Goal: Information Seeking & Learning: Find specific page/section

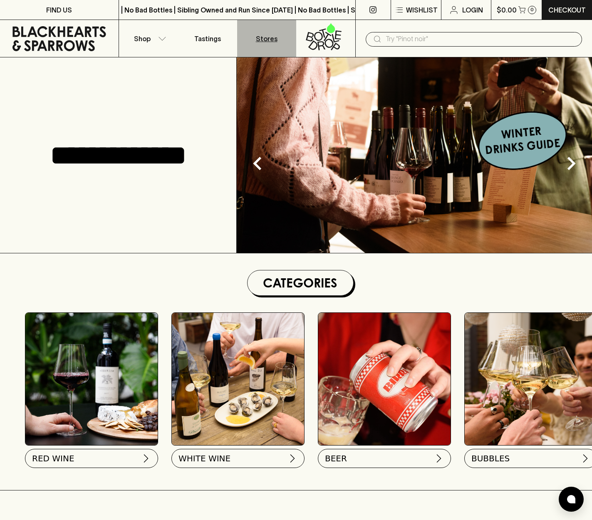
click at [270, 38] on p "Stores" at bounding box center [267, 39] width 22 height 10
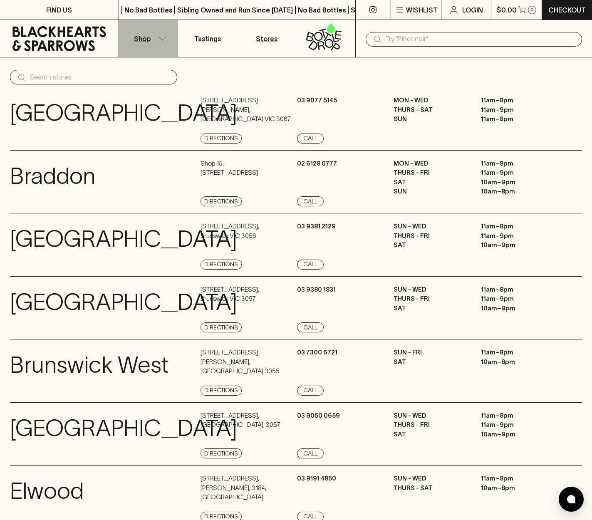
click at [160, 40] on icon "button" at bounding box center [162, 39] width 8 height 4
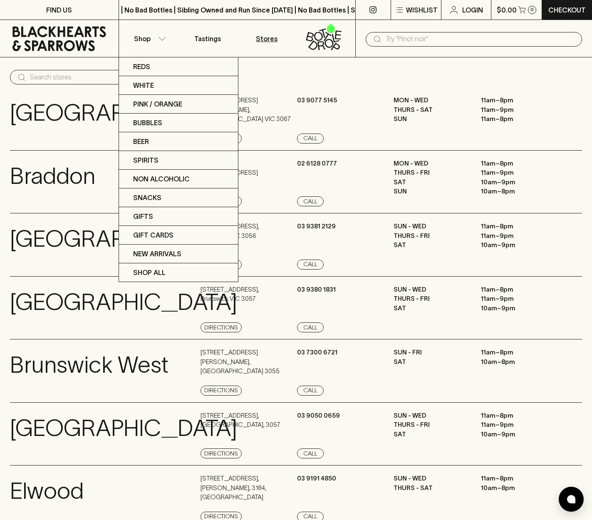
click at [397, 37] on div at bounding box center [296, 260] width 592 height 520
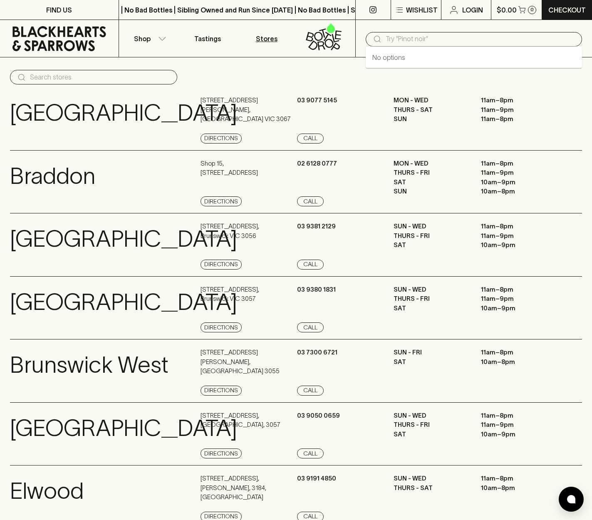
click at [419, 39] on input "text" at bounding box center [481, 38] width 190 height 13
click at [391, 40] on input "text" at bounding box center [481, 38] width 190 height 13
click at [411, 37] on input "text" at bounding box center [481, 38] width 190 height 13
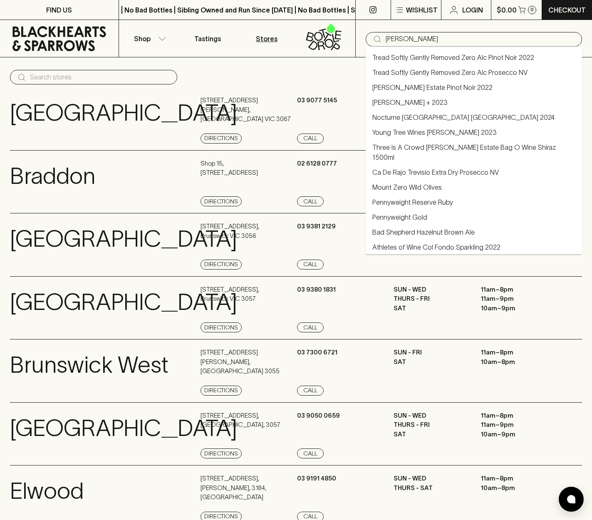
type input "[PERSON_NAME]"
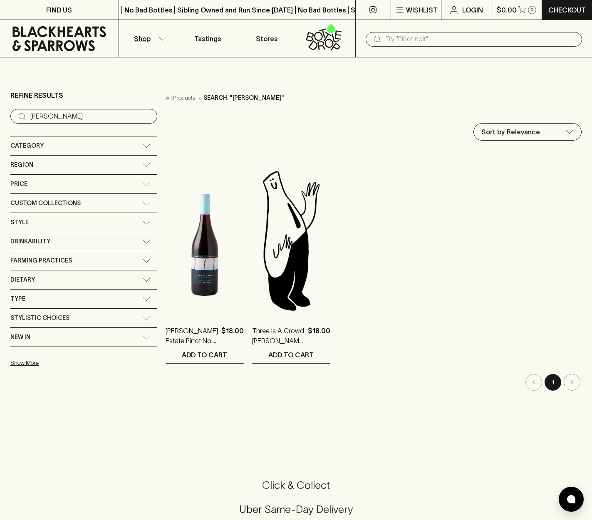
click at [70, 110] on input "[PERSON_NAME]" at bounding box center [90, 116] width 120 height 13
click at [57, 110] on input "[PERSON_NAME]" at bounding box center [90, 116] width 120 height 13
click at [16, 109] on div "​ [PERSON_NAME]" at bounding box center [83, 116] width 147 height 15
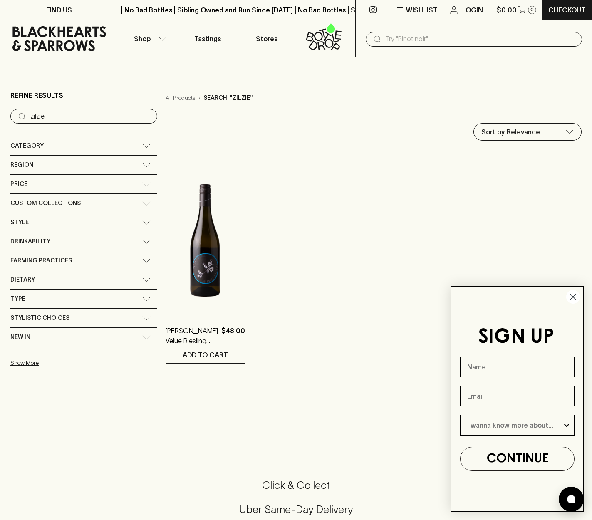
drag, startPoint x: 59, startPoint y: 104, endPoint x: 16, endPoint y: 103, distance: 42.5
click at [16, 109] on div "​ zilzie" at bounding box center [83, 116] width 147 height 15
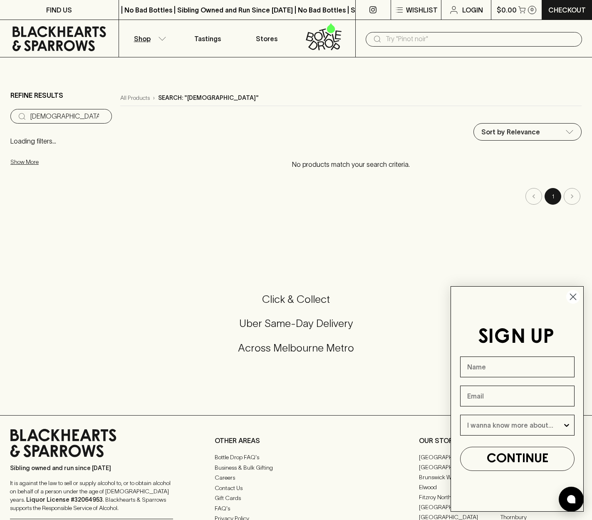
drag, startPoint x: 16, startPoint y: 103, endPoint x: 51, endPoint y: 107, distance: 35.2
click at [12, 109] on div "​ monk" at bounding box center [61, 116] width 102 height 15
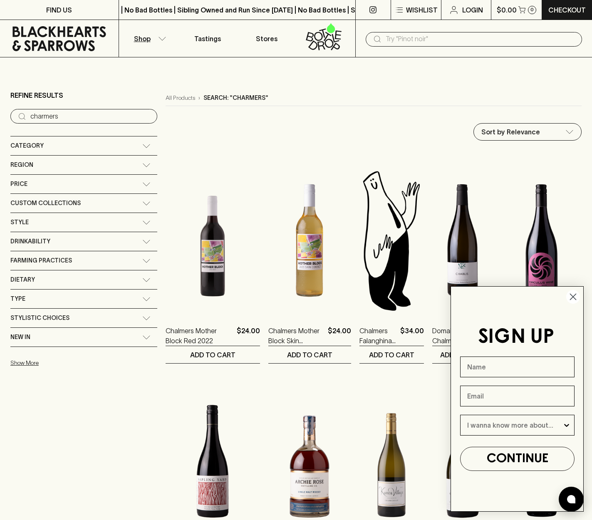
click at [573, 294] on circle "Close dialog" at bounding box center [574, 297] width 14 height 14
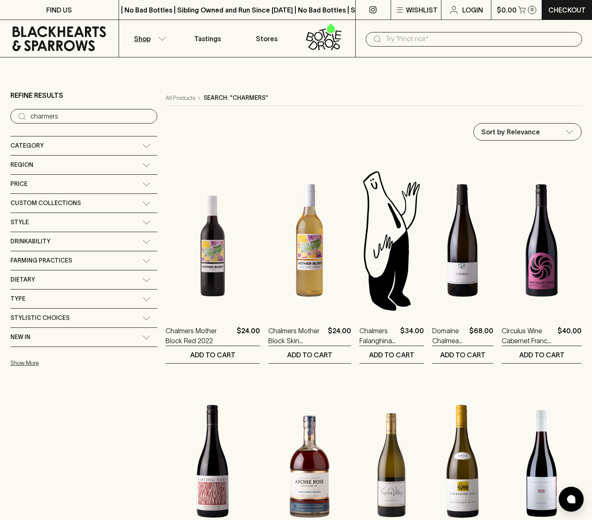
click at [69, 110] on input "charmers" at bounding box center [90, 116] width 120 height 13
drag, startPoint x: 69, startPoint y: 105, endPoint x: 20, endPoint y: 105, distance: 49.5
click at [20, 109] on div "​ charmers" at bounding box center [83, 116] width 147 height 15
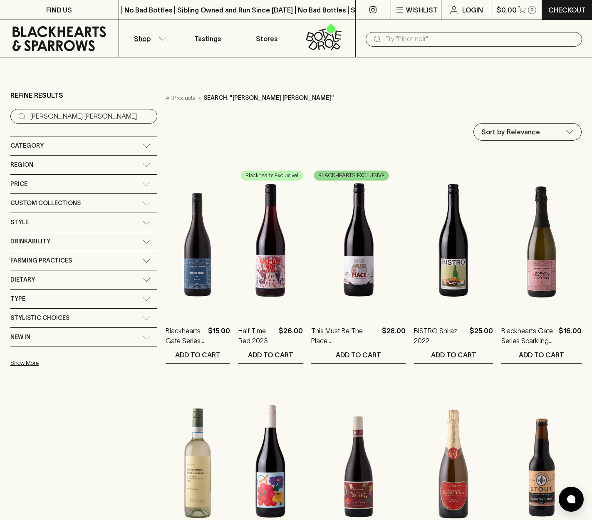
drag, startPoint x: 73, startPoint y: 106, endPoint x: 22, endPoint y: 106, distance: 50.4
click at [22, 109] on div "​ [PERSON_NAME] [PERSON_NAME]" at bounding box center [83, 116] width 147 height 15
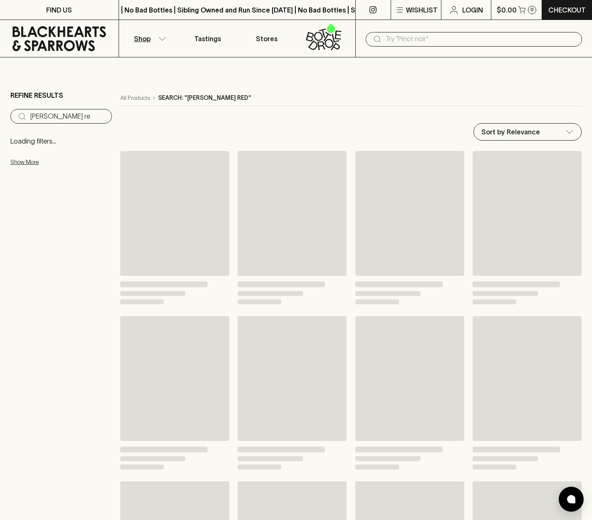
type input "[PERSON_NAME] red"
